Goal: Transaction & Acquisition: Purchase product/service

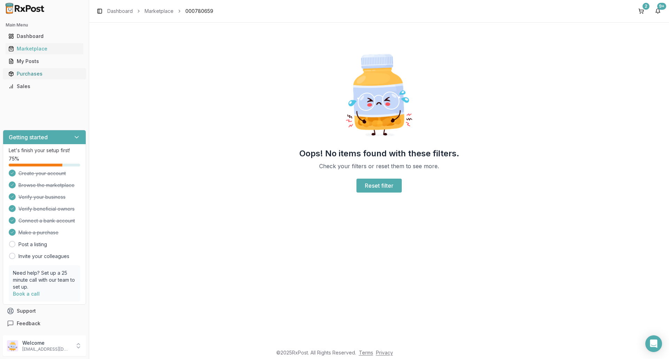
click at [37, 74] on div "Purchases" at bounding box center [44, 73] width 72 height 7
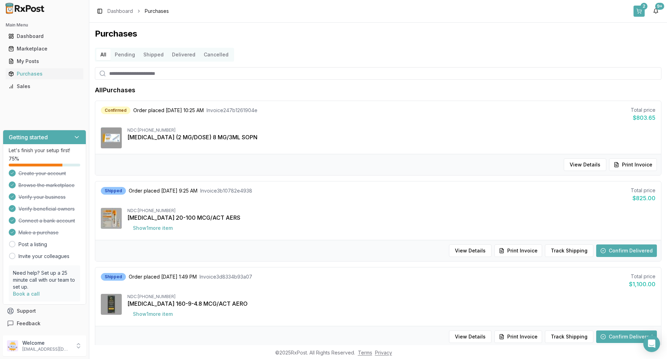
click at [637, 9] on button "2" at bounding box center [638, 11] width 11 height 11
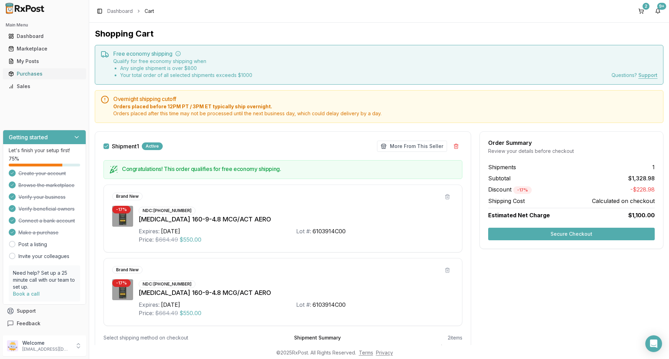
click at [22, 72] on div "Purchases" at bounding box center [44, 73] width 72 height 7
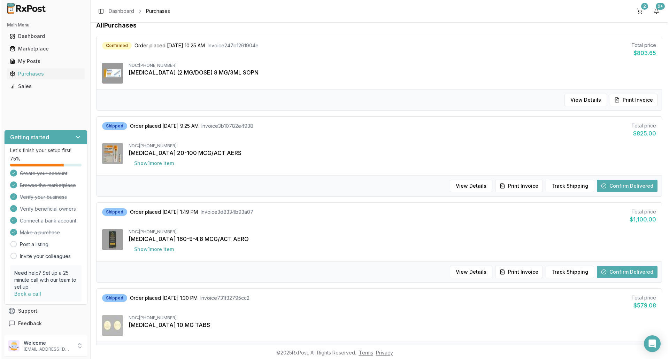
scroll to position [70, 0]
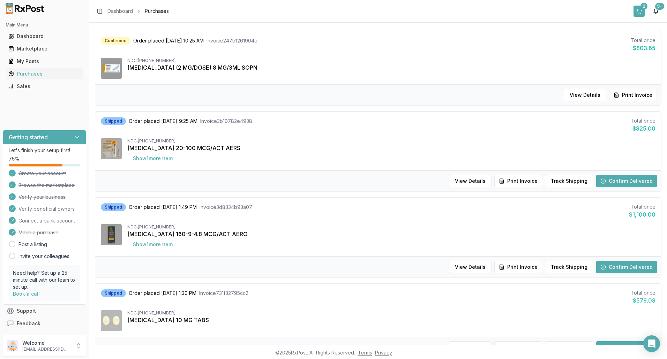
click at [641, 10] on button "2" at bounding box center [638, 11] width 11 height 11
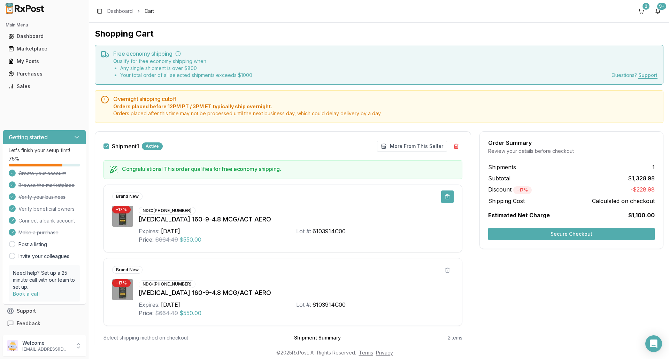
click at [447, 197] on button at bounding box center [447, 197] width 13 height 13
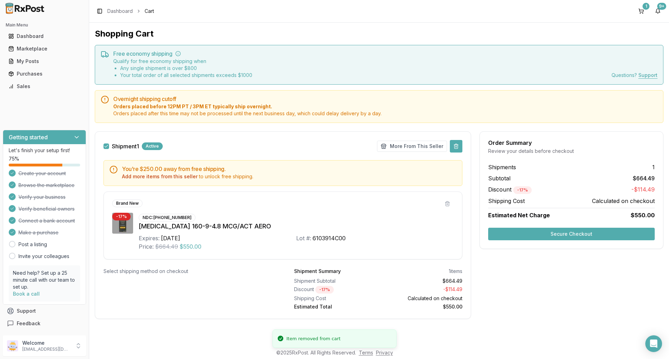
click at [459, 144] on button at bounding box center [456, 146] width 13 height 13
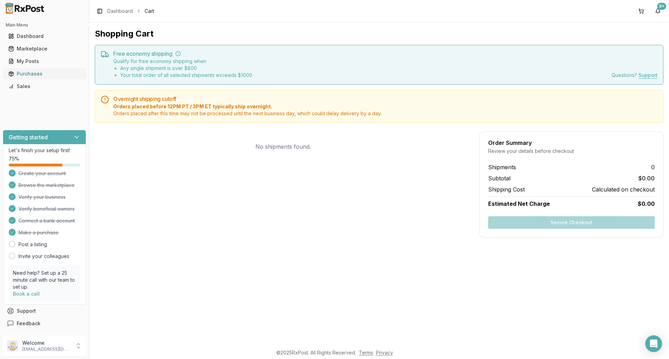
click at [35, 76] on div "Purchases" at bounding box center [44, 73] width 72 height 7
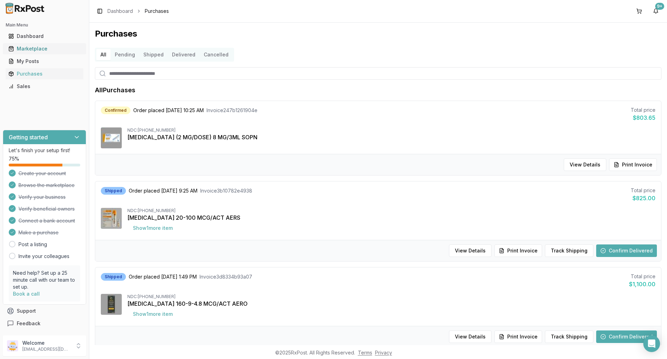
click at [45, 49] on div "Marketplace" at bounding box center [44, 48] width 72 height 7
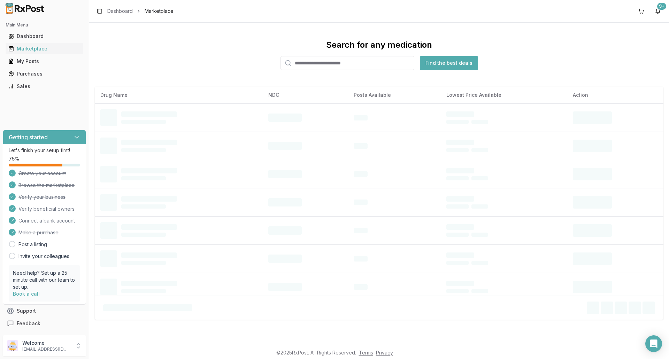
click at [324, 64] on input "search" at bounding box center [348, 63] width 134 height 14
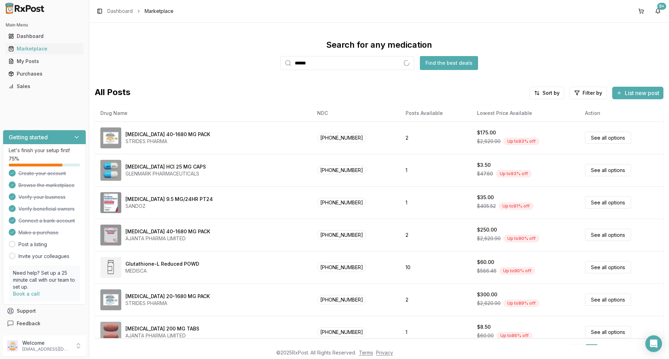
type input "******"
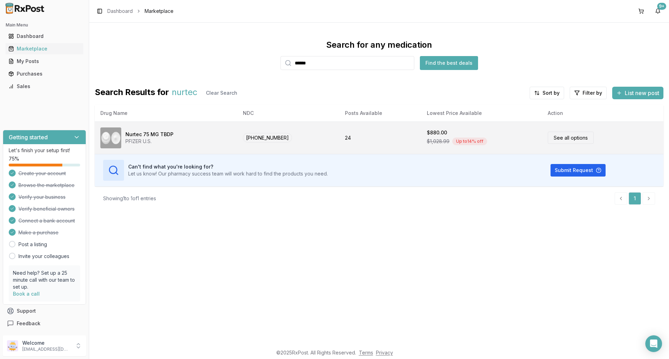
click at [378, 146] on td "24" at bounding box center [381, 138] width 82 height 32
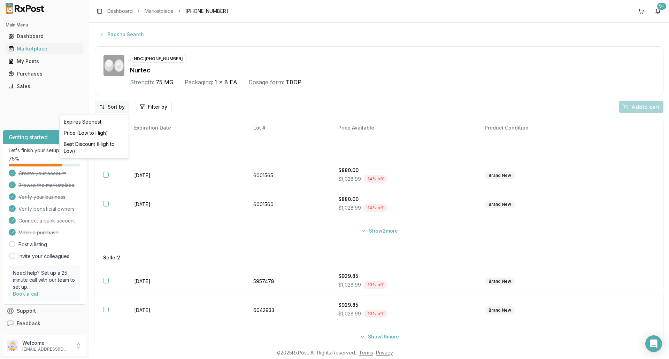
click at [121, 107] on html "Main Menu Dashboard Marketplace My Posts Purchases Sales Getting started Let's …" at bounding box center [334, 179] width 669 height 359
click at [96, 134] on div "Price (Low to High)" at bounding box center [94, 133] width 66 height 11
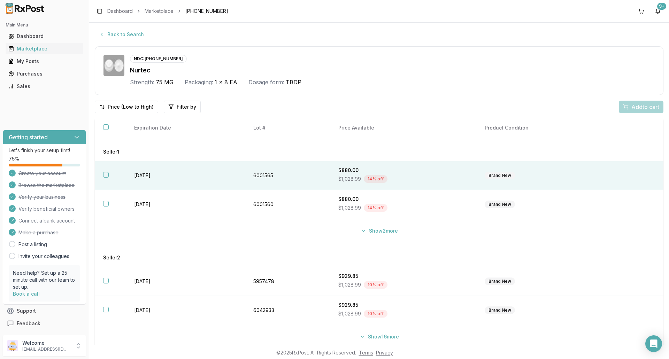
click at [330, 180] on td "$880.00 $1,028.99 14 % off" at bounding box center [403, 175] width 146 height 29
click at [633, 108] on span "Add 1 to cart" at bounding box center [644, 107] width 30 height 8
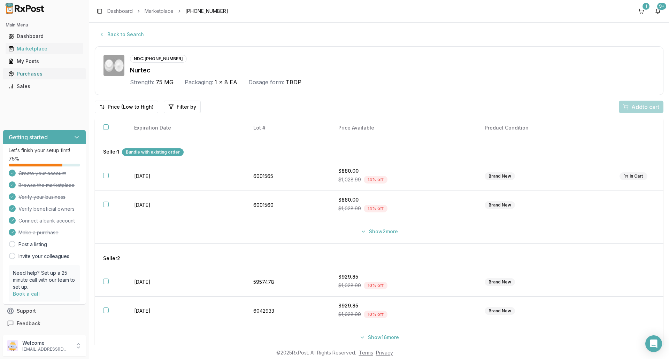
drag, startPoint x: 41, startPoint y: 75, endPoint x: 55, endPoint y: 72, distance: 15.0
click at [41, 75] on div "Purchases" at bounding box center [44, 73] width 72 height 7
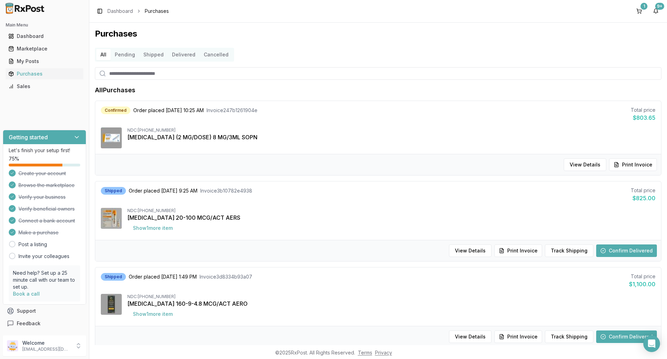
click at [180, 76] on input "search" at bounding box center [378, 73] width 566 height 13
type input "*********"
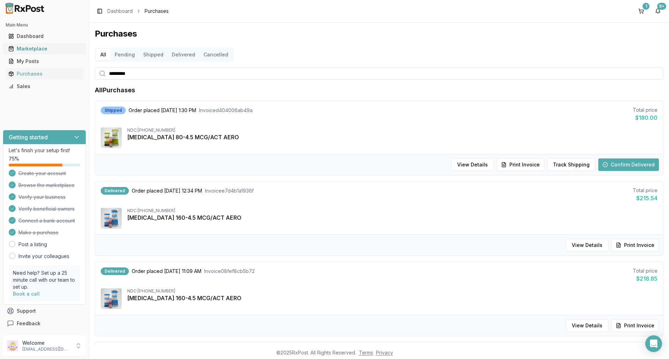
click at [43, 49] on div "Marketplace" at bounding box center [44, 48] width 72 height 7
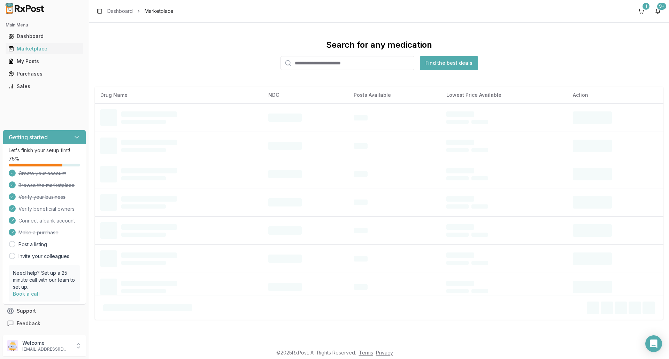
click at [337, 65] on input "search" at bounding box center [348, 63] width 134 height 14
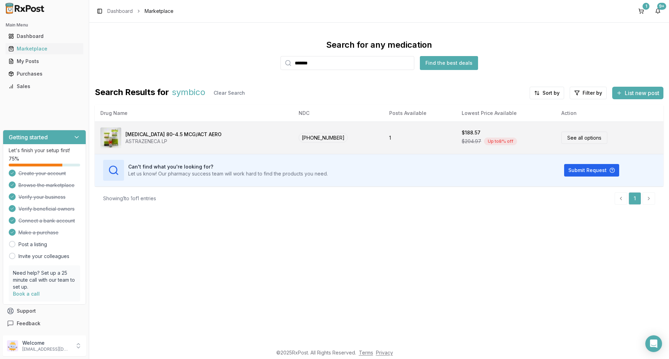
type input "*******"
click at [266, 138] on div "[MEDICAL_DATA] 80-4.5 MCG/ACT AERO ASTRAZENECA LP" at bounding box center [193, 138] width 187 height 21
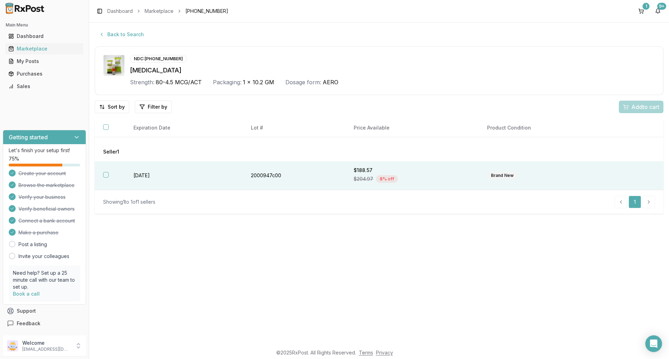
click at [185, 166] on td "[DATE]" at bounding box center [183, 175] width 117 height 29
click at [643, 109] on span "Add 1 to cart" at bounding box center [644, 107] width 30 height 8
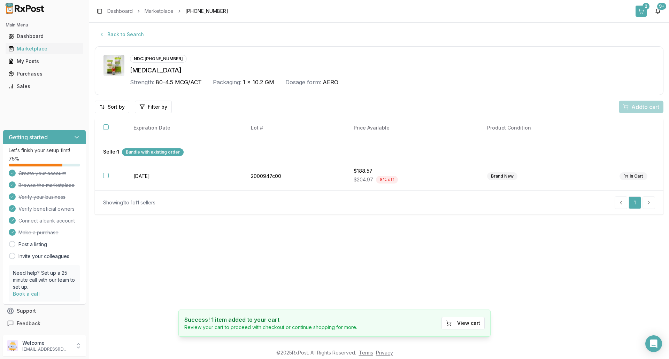
click at [643, 12] on button "2" at bounding box center [641, 11] width 11 height 11
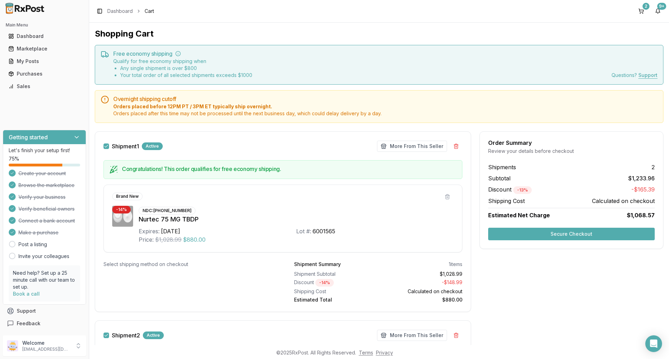
click at [586, 237] on button "Secure Checkout" at bounding box center [571, 234] width 167 height 13
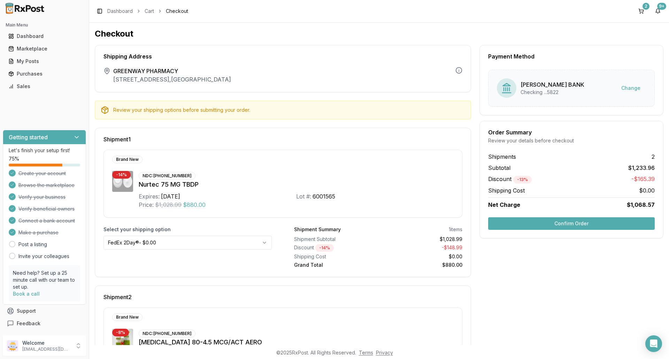
click at [582, 224] on button "Confirm Order" at bounding box center [571, 224] width 167 height 13
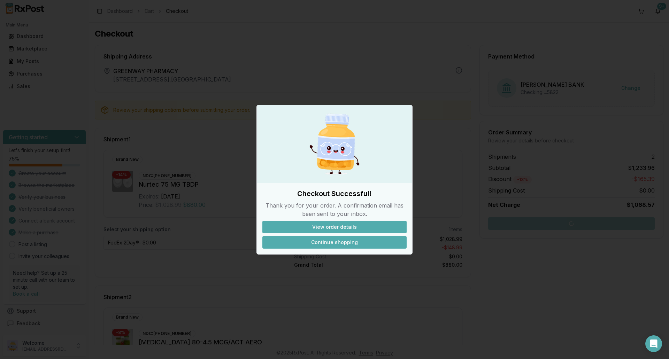
click at [349, 245] on button "Continue shopping" at bounding box center [335, 242] width 144 height 13
